Goal: Transaction & Acquisition: Purchase product/service

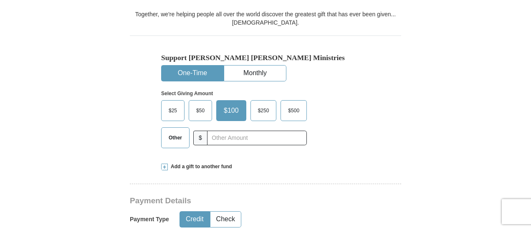
scroll to position [244, 0]
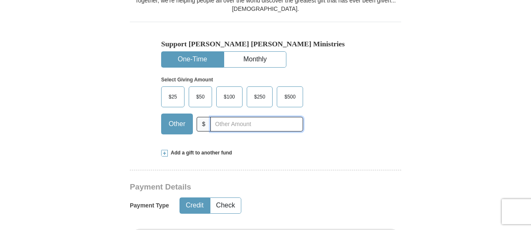
click at [230, 125] on input "text" at bounding box center [256, 124] width 93 height 15
type input "1"
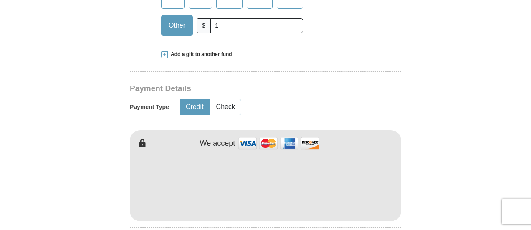
scroll to position [342, 0]
click at [500, 153] on form "Already have an account? Sign in for faster giving. Don't have an account? Crea…" at bounding box center [266, 203] width 476 height 1023
click at [418, 114] on form "Already have an account? Sign in for faster giving. Don't have an account? Crea…" at bounding box center [266, 203] width 476 height 1023
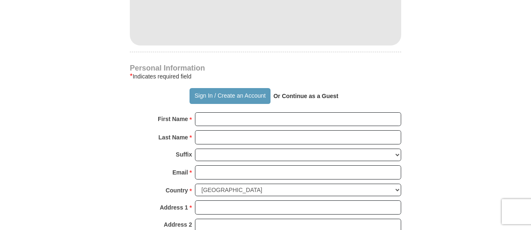
scroll to position [544, 0]
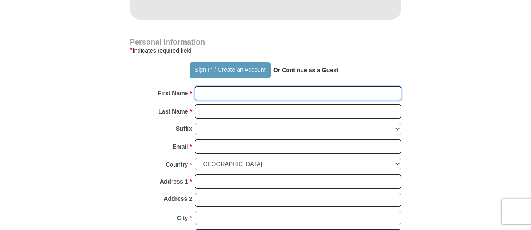
click at [245, 98] on input "First Name *" at bounding box center [298, 93] width 206 height 14
type input "[PERSON_NAME]"
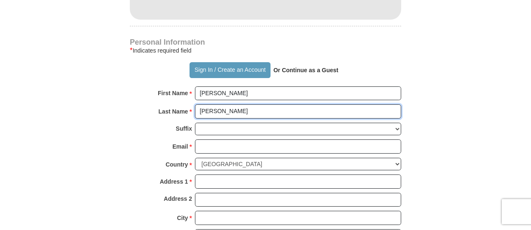
type input "[PERSON_NAME]"
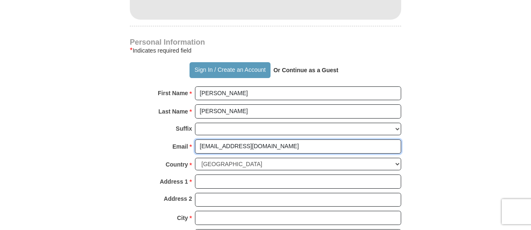
type input "[EMAIL_ADDRESS][DOMAIN_NAME]"
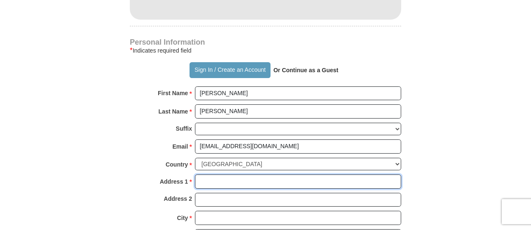
click at [208, 178] on input "Address 1 *" at bounding box center [298, 181] width 206 height 14
type input "[STREET_ADDRESS]"
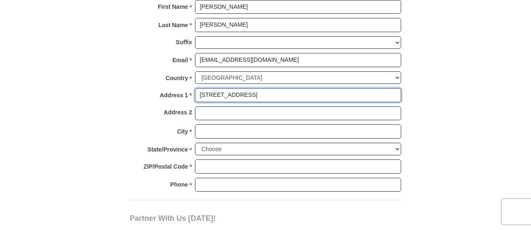
scroll to position [632, 0]
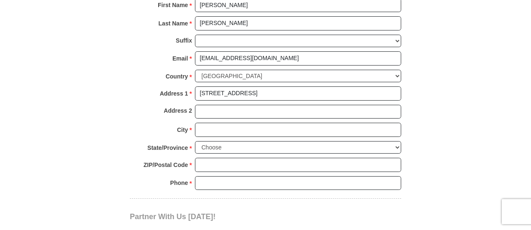
click at [231, 132] on div "City * Please enter City" at bounding box center [265, 132] width 271 height 18
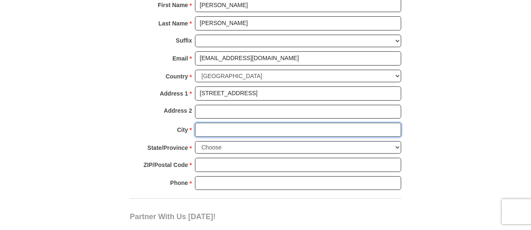
click at [230, 125] on input "City *" at bounding box center [298, 130] width 206 height 14
type input "San Antonio"
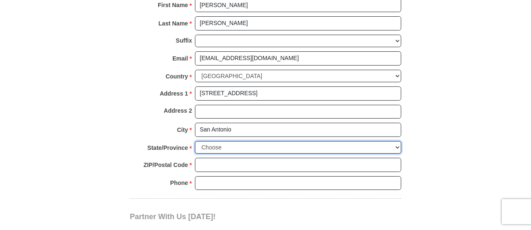
click at [232, 141] on select "Choose [US_STATE] [US_STATE] [US_STATE] [US_STATE] [US_STATE] Armed Forces Amer…" at bounding box center [298, 147] width 206 height 13
select select "[GEOGRAPHIC_DATA]"
click at [195, 141] on select "Choose [US_STATE] [US_STATE] [US_STATE] [US_STATE] [US_STATE] Armed Forces Amer…" at bounding box center [298, 147] width 206 height 13
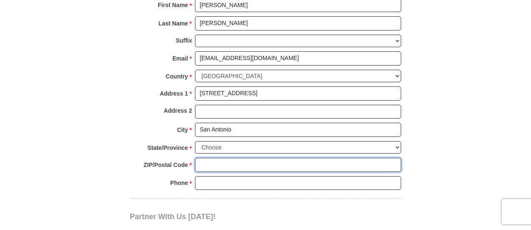
click at [214, 164] on input "ZIP/Postal Code *" at bounding box center [298, 165] width 206 height 14
type input "78244"
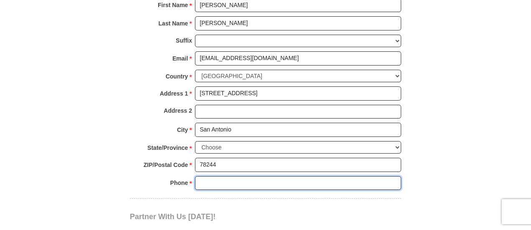
click at [211, 181] on input "Phone * *" at bounding box center [298, 183] width 206 height 14
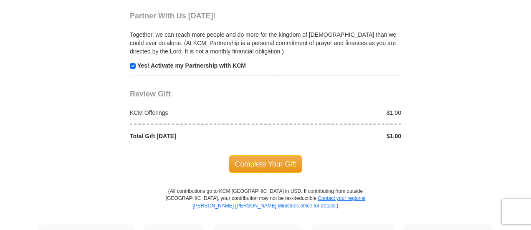
scroll to position [834, 0]
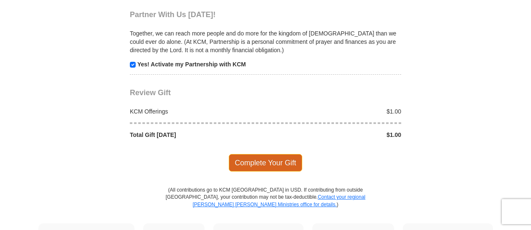
type input "2105804279"
click at [273, 159] on span "Complete Your Gift" at bounding box center [266, 163] width 74 height 18
